Goal: Navigation & Orientation: Find specific page/section

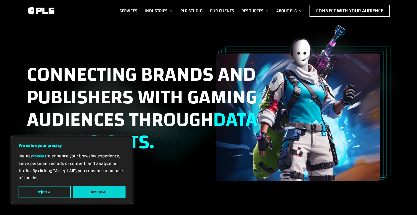
click at [100, 189] on button "Accept All" at bounding box center [99, 192] width 53 height 12
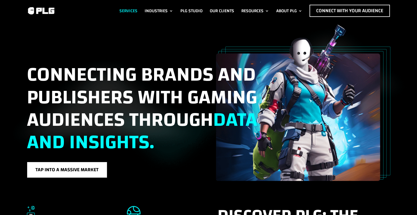
click at [130, 11] on link "Services" at bounding box center [129, 11] width 18 height 12
